Goal: Task Accomplishment & Management: Use online tool/utility

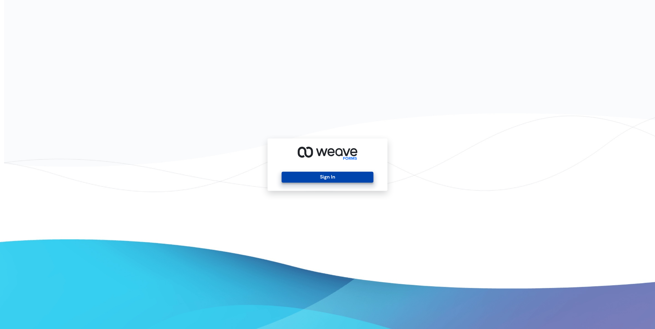
click at [308, 177] on button "Sign In" at bounding box center [326, 177] width 91 height 11
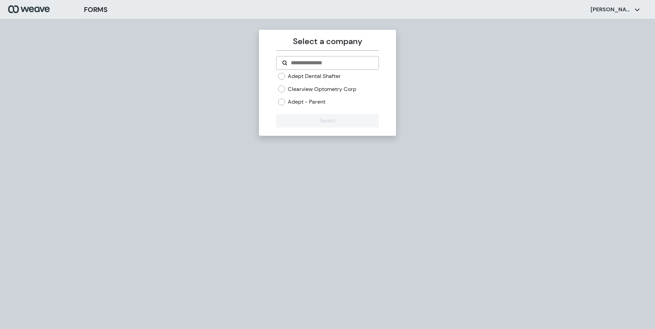
click at [307, 77] on label "Adept Dental Shafter" at bounding box center [314, 77] width 53 height 8
click at [322, 117] on button "Select" at bounding box center [327, 121] width 102 height 14
